Goal: Navigation & Orientation: Find specific page/section

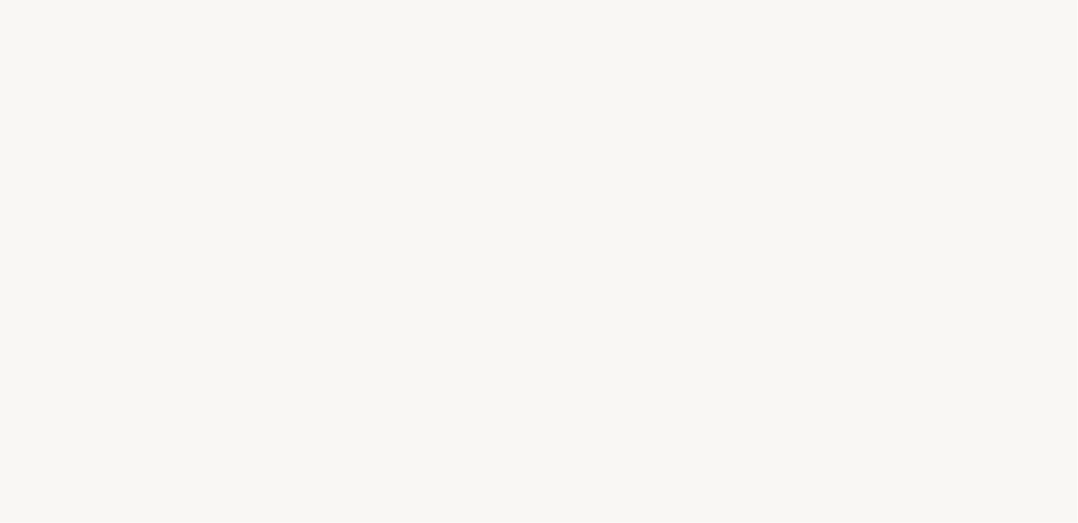
select select "FR"
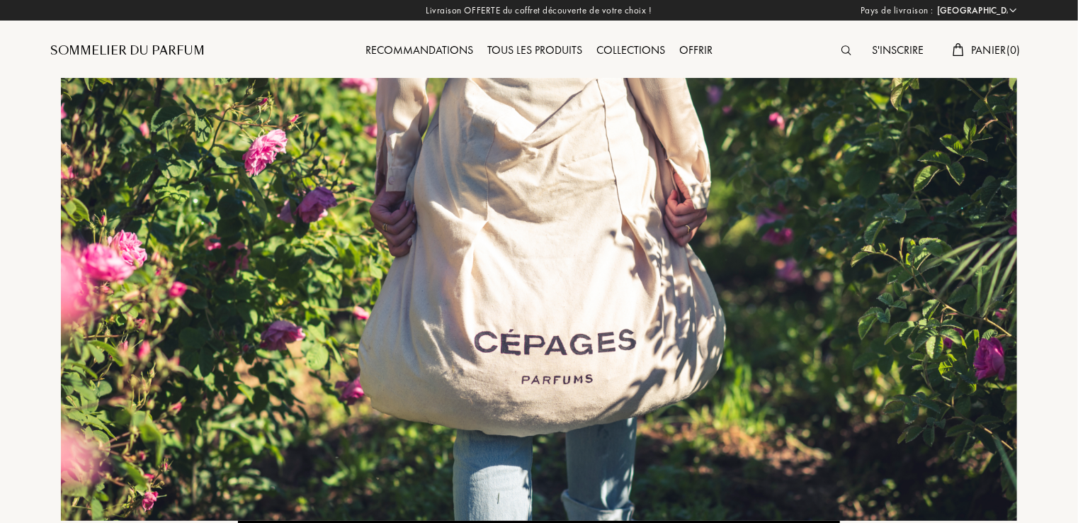
click at [166, 47] on div "Sommelier du Parfum" at bounding box center [127, 50] width 154 height 17
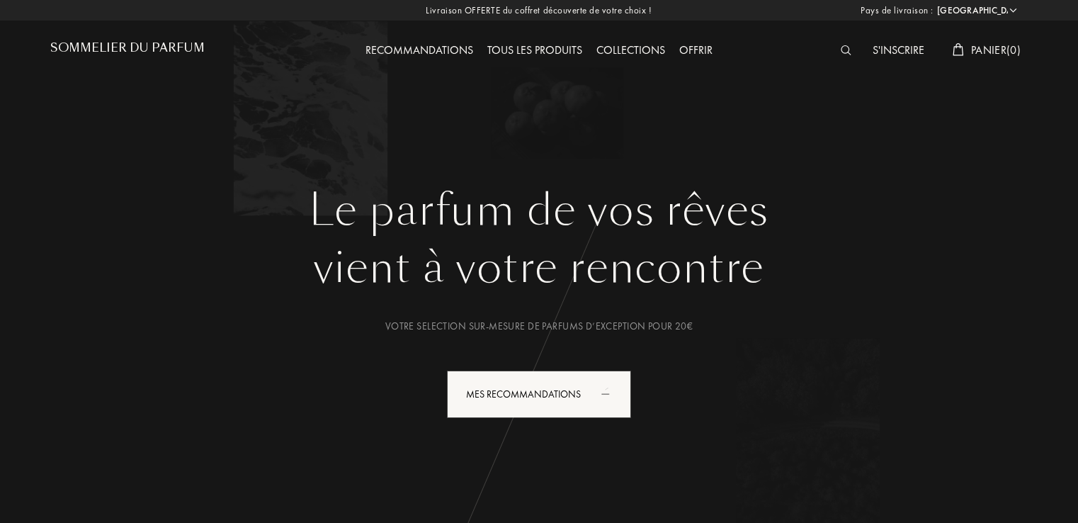
select select "FR"
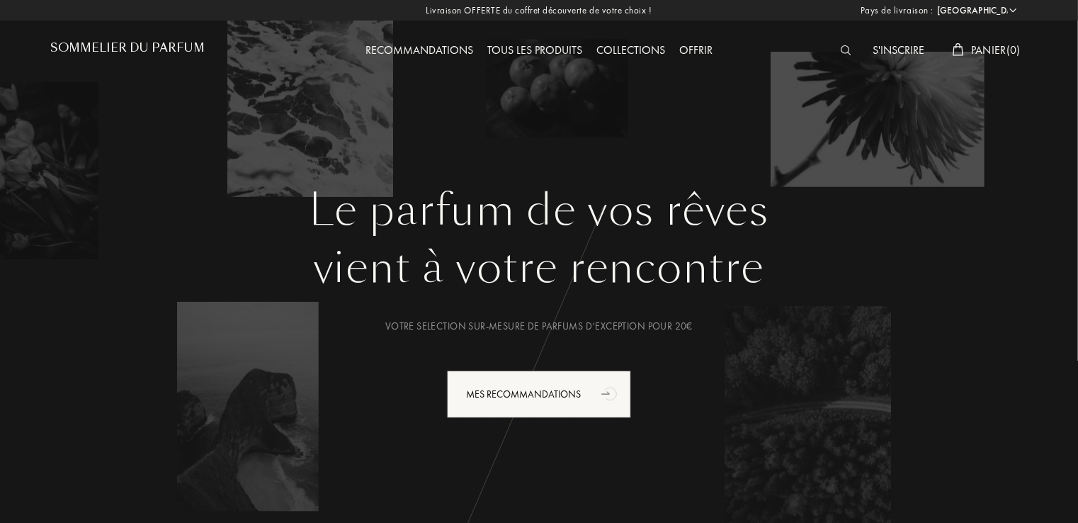
click at [444, 51] on div "Recommandations" at bounding box center [419, 51] width 122 height 18
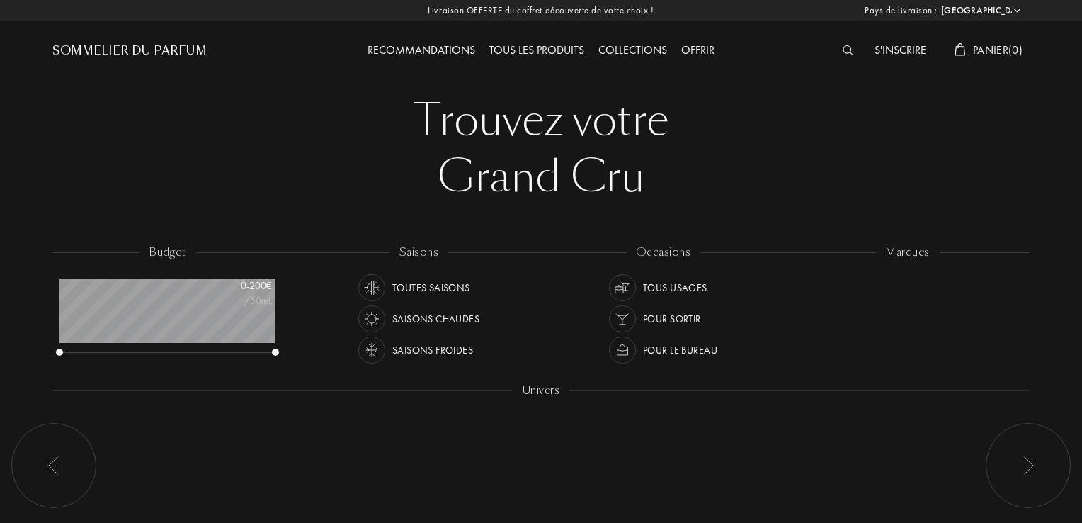
select select "FR"
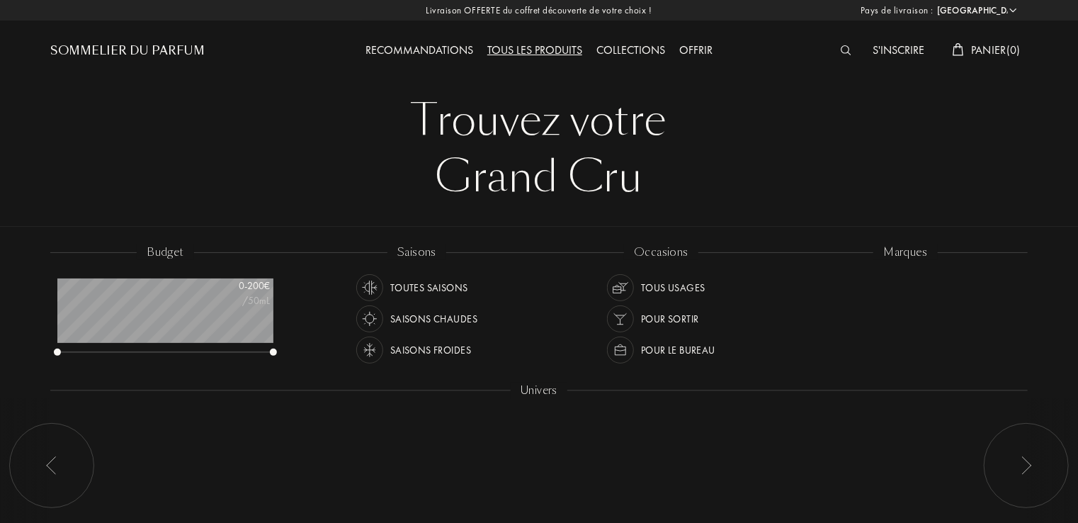
scroll to position [71, 216]
